Goal: Book appointment/travel/reservation

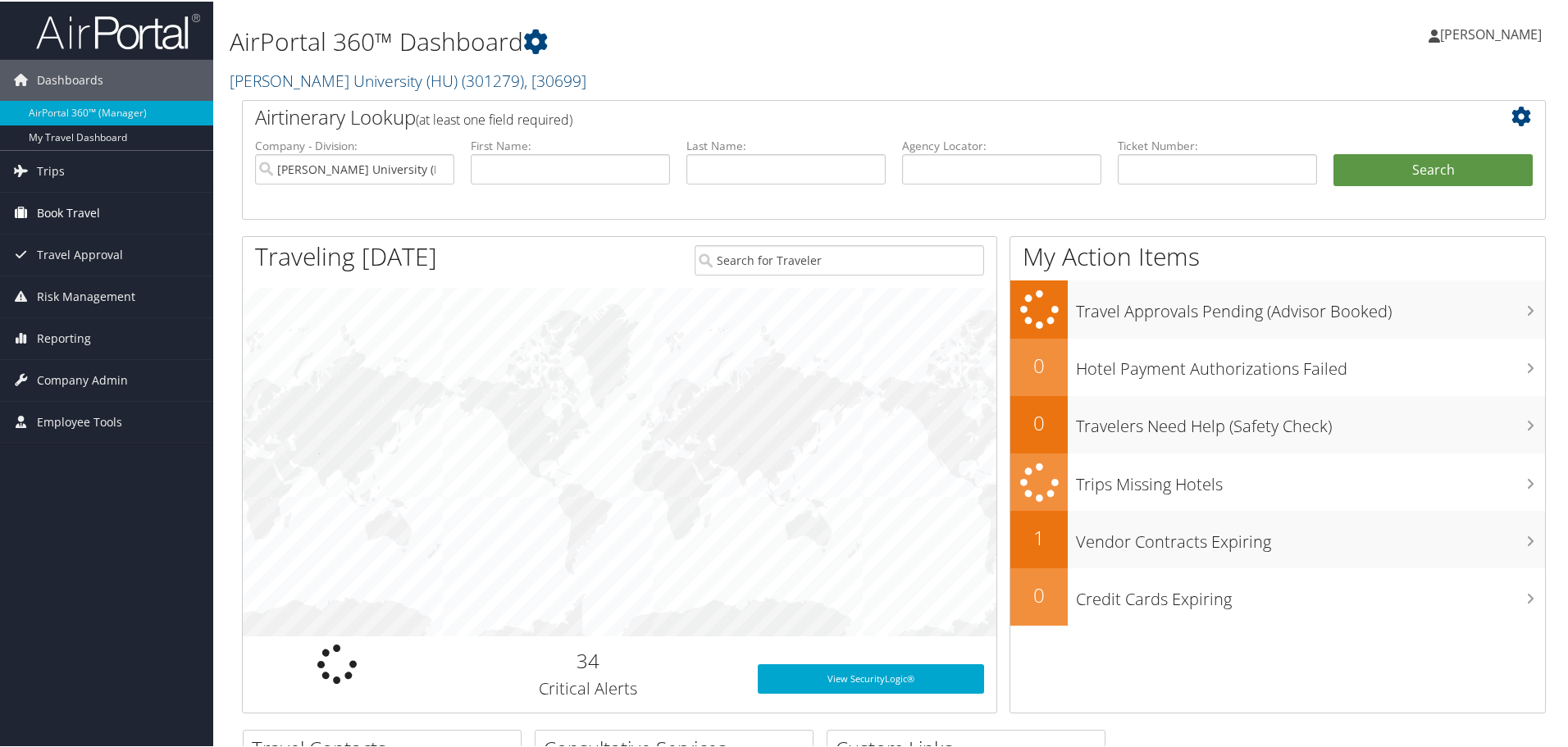
click at [87, 210] on span "Book Travel" at bounding box center [68, 212] width 63 height 41
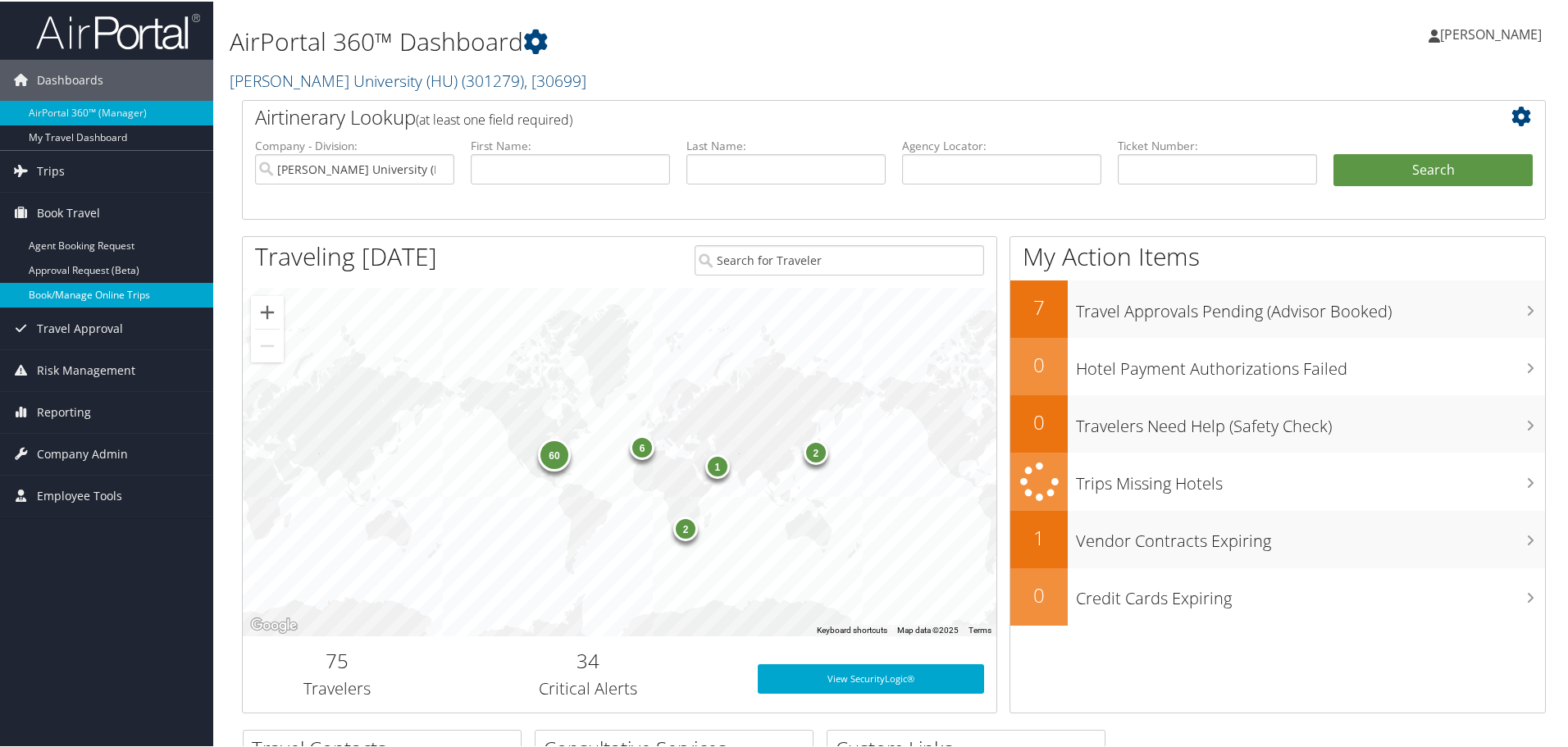
click at [94, 294] on link "Book/Manage Online Trips" at bounding box center [106, 294] width 214 height 25
